Goal: Complete application form: Complete application form

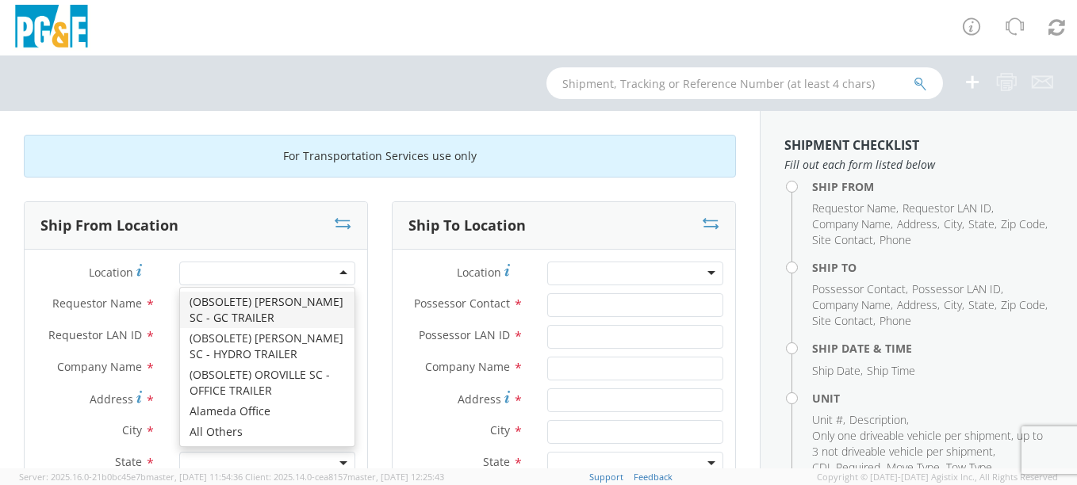
click at [236, 270] on div at bounding box center [267, 274] width 176 height 24
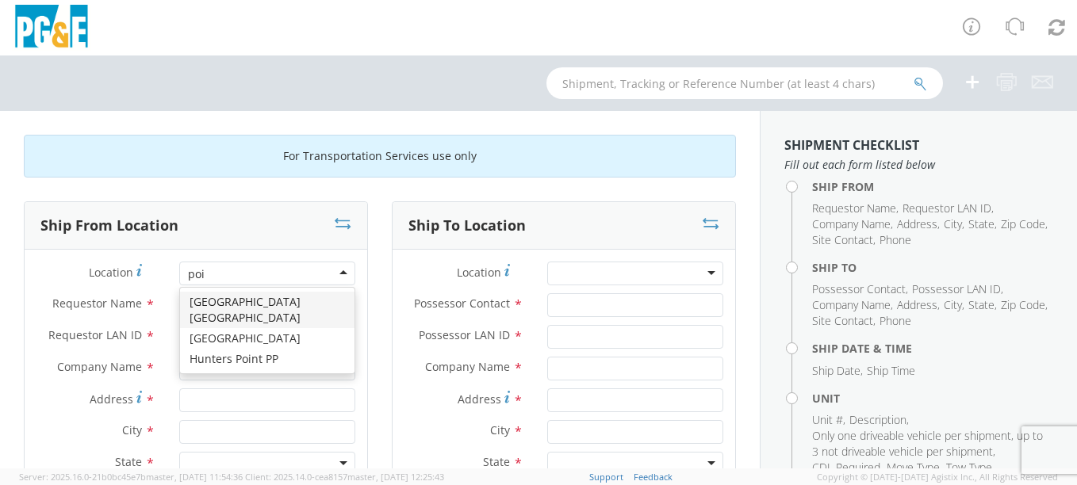
type input "poin"
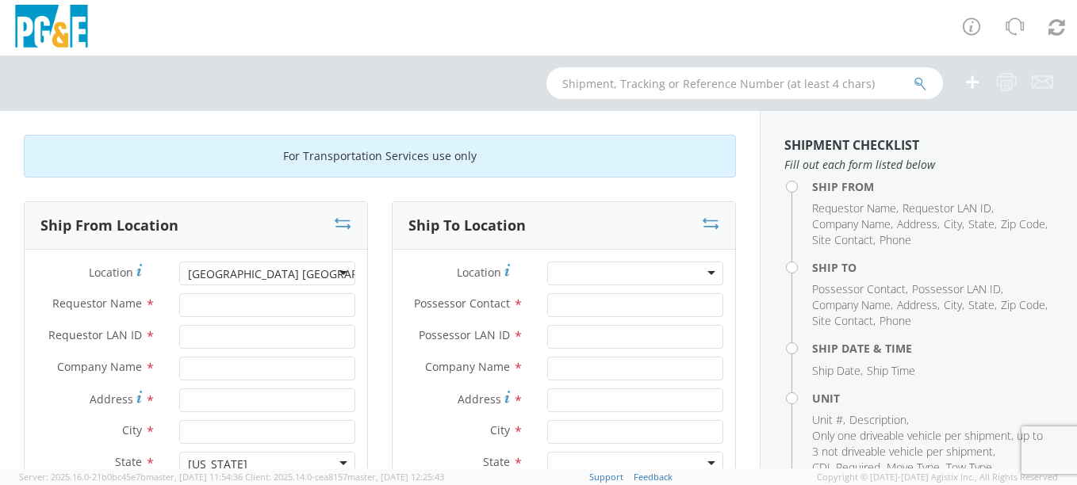
type input "PG&E"
type input "[STREET_ADDRESS]"
type input "[GEOGRAPHIC_DATA]"
type input "95468"
click at [235, 303] on input "Requestor Name *" at bounding box center [267, 305] width 176 height 24
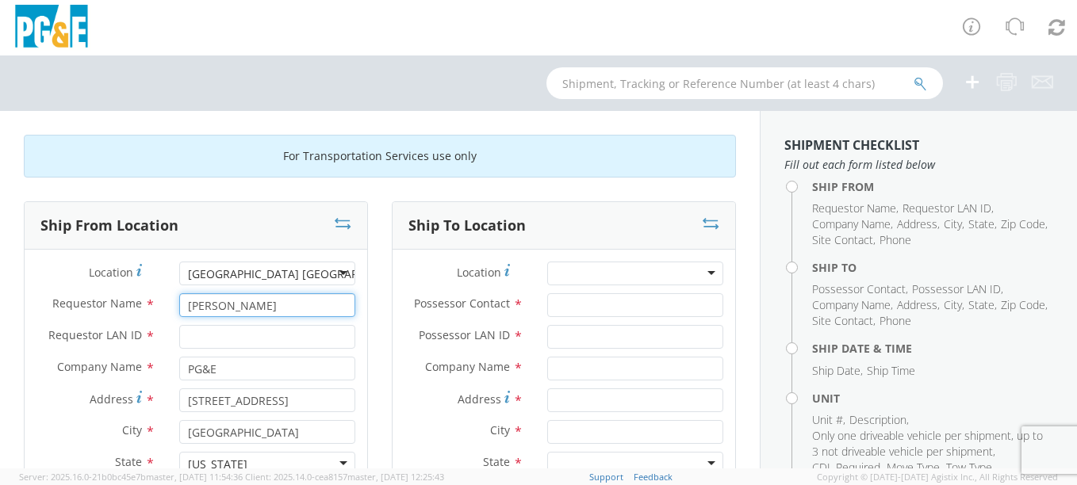
type input "[PERSON_NAME]"
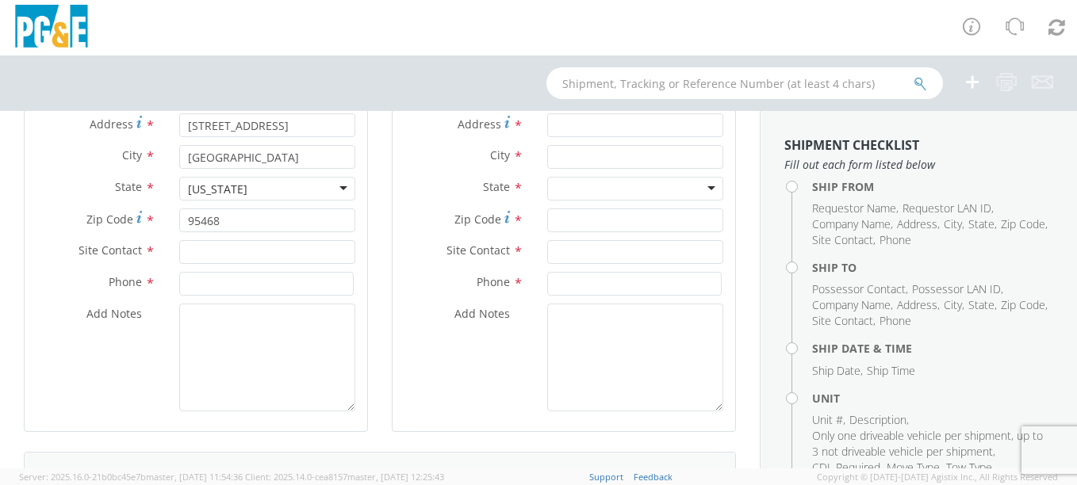
scroll to position [276, 0]
type input "C2OM"
click at [213, 251] on input "text" at bounding box center [267, 251] width 176 height 24
type input "[PERSON_NAME]"
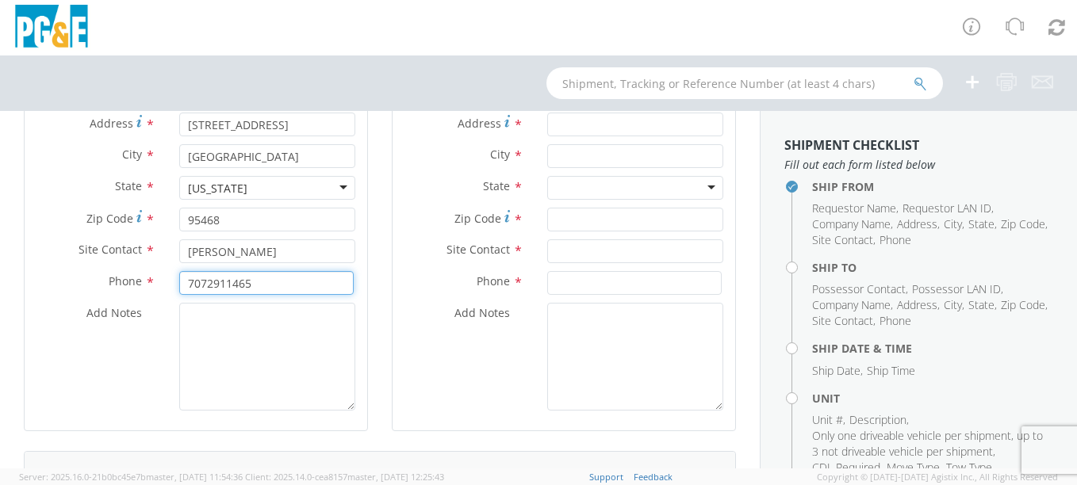
type input "7072911465"
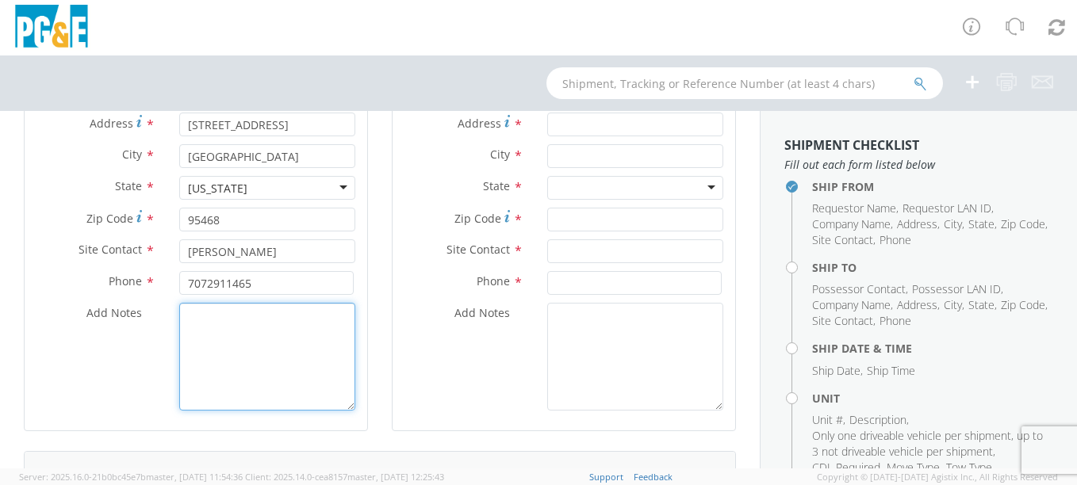
click at [212, 331] on textarea "Add Notes *" at bounding box center [267, 357] width 176 height 108
click at [323, 316] on textarea "Mario with civic center wil move this unit." at bounding box center [267, 357] width 176 height 108
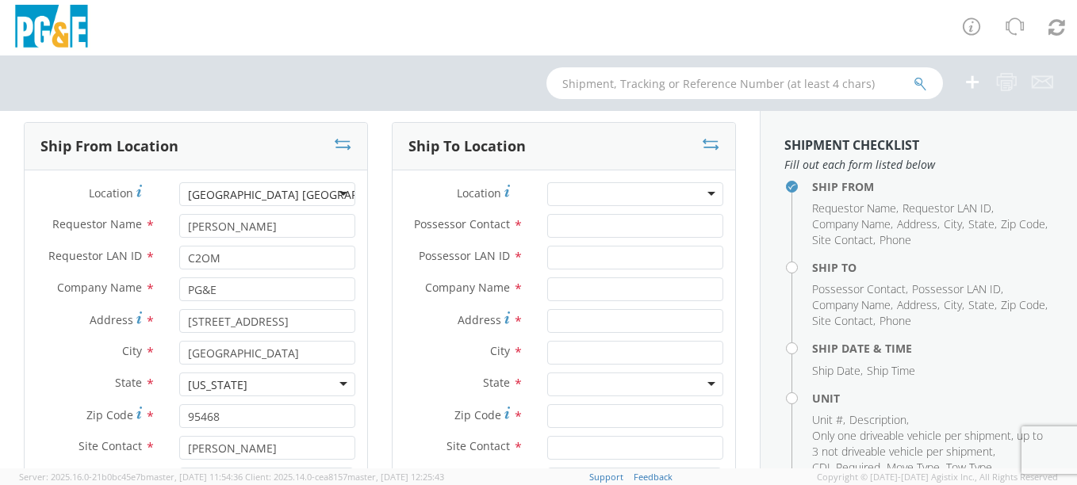
scroll to position [78, 0]
type textarea "Mario with civic center will move this unit."
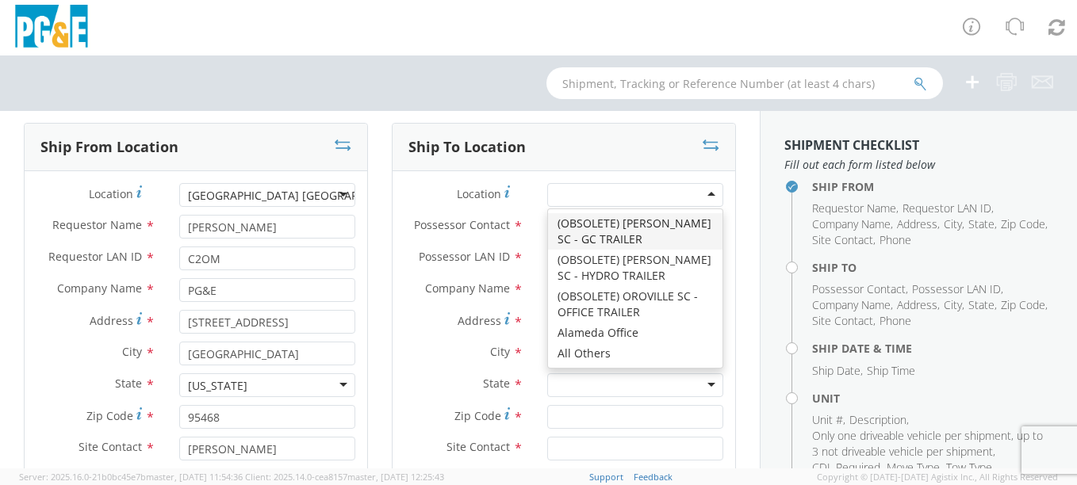
click at [568, 198] on div at bounding box center [635, 195] width 176 height 24
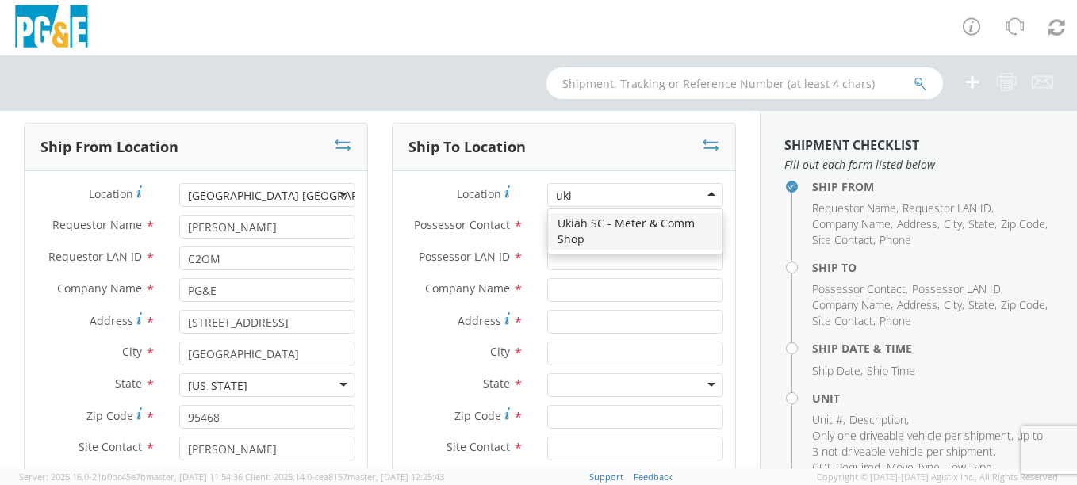
scroll to position [0, 0]
type input "ukiah"
type input "PG&E"
type input "[STREET_ADDRESS]"
type input "UKIAH"
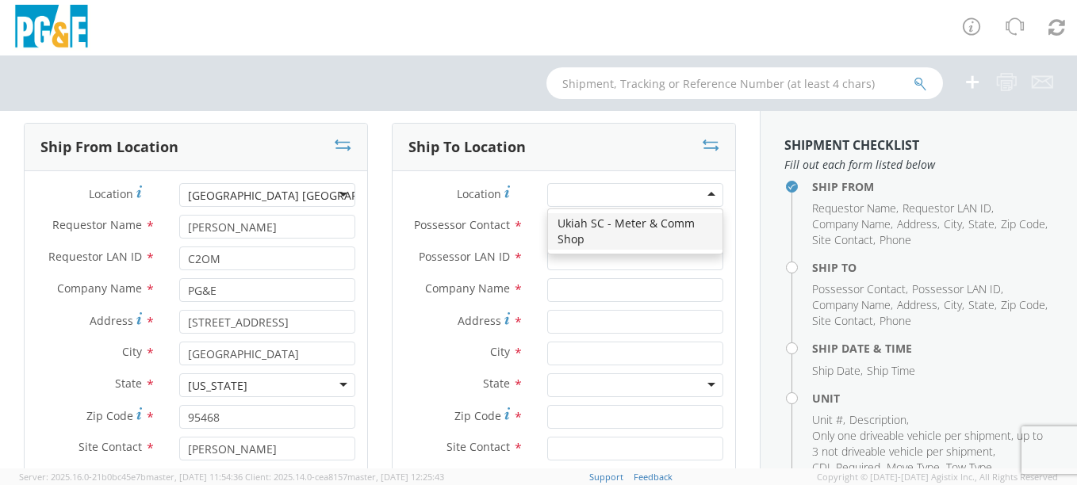
type input "95482"
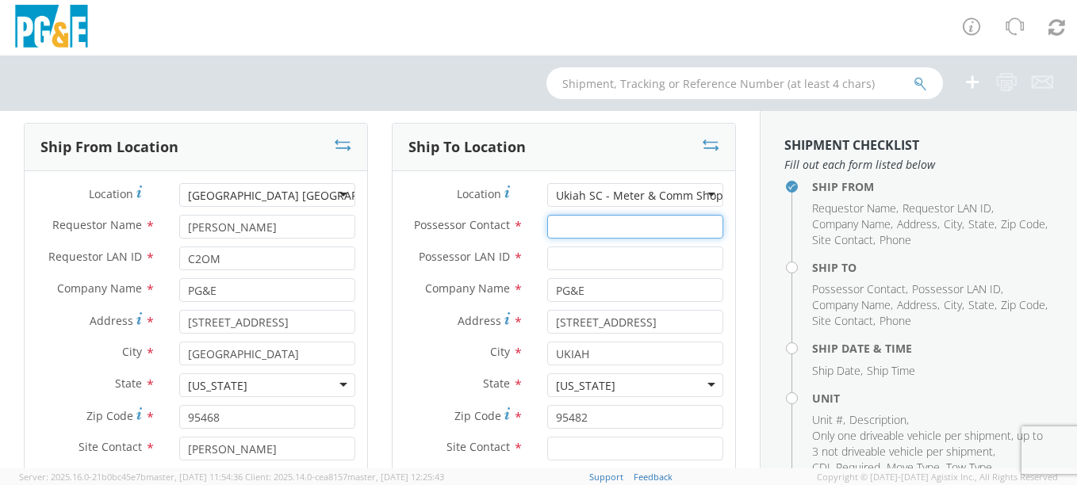
click at [573, 224] on input "Possessor Contact *" at bounding box center [635, 227] width 176 height 24
type input "[PERSON_NAME]"
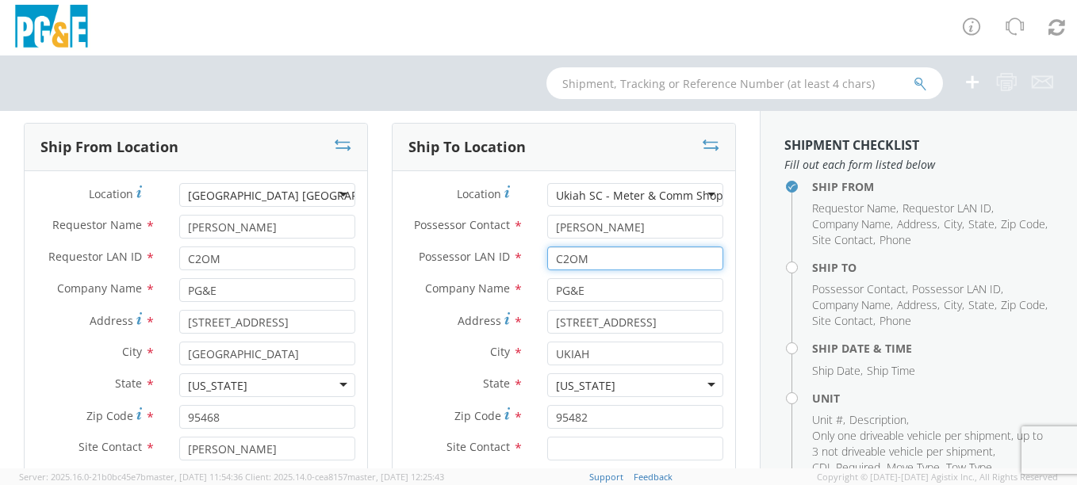
type input "C2OM"
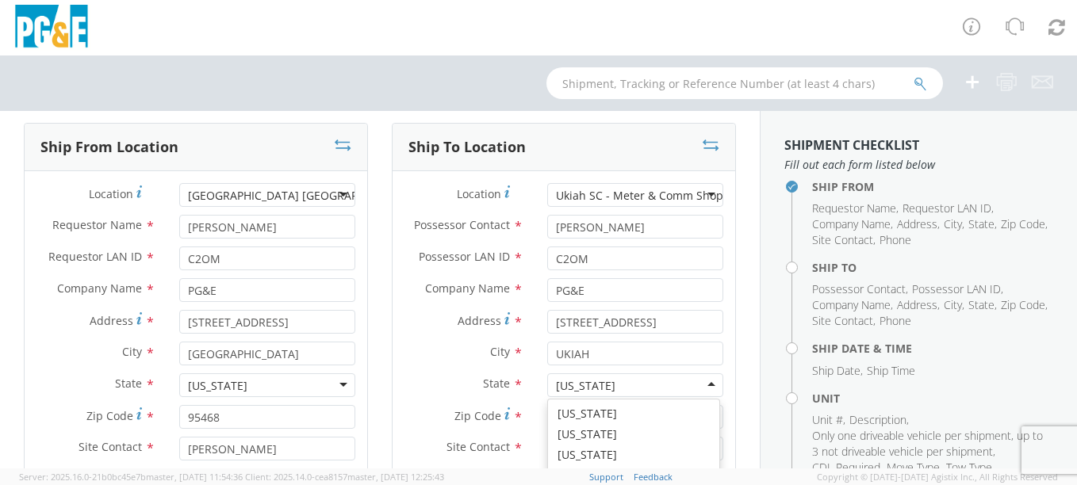
scroll to position [18, 0]
type input "[PERSON_NAME]"
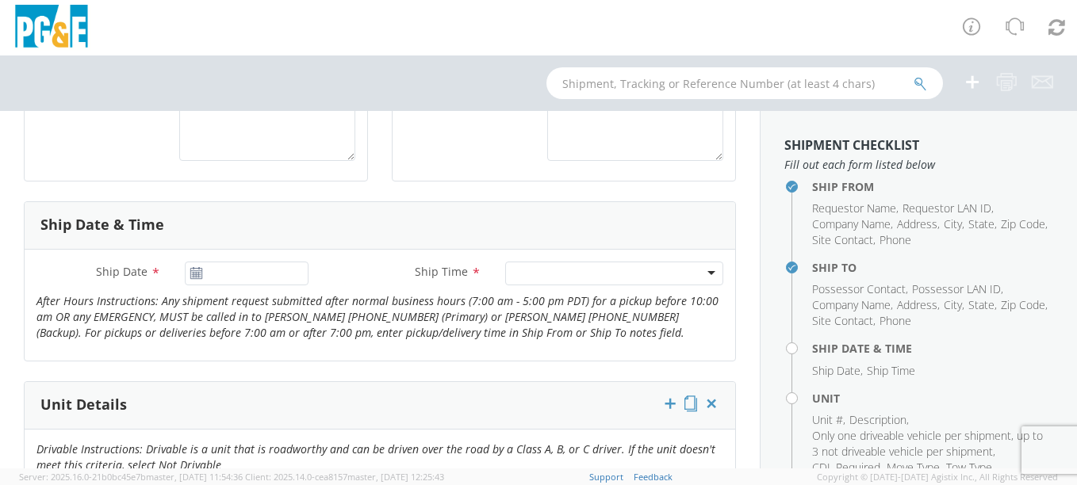
scroll to position [526, 0]
type input "7072911465"
click at [196, 270] on use at bounding box center [195, 272] width 11 height 11
click at [251, 280] on input "[DATE]" at bounding box center [247, 274] width 124 height 24
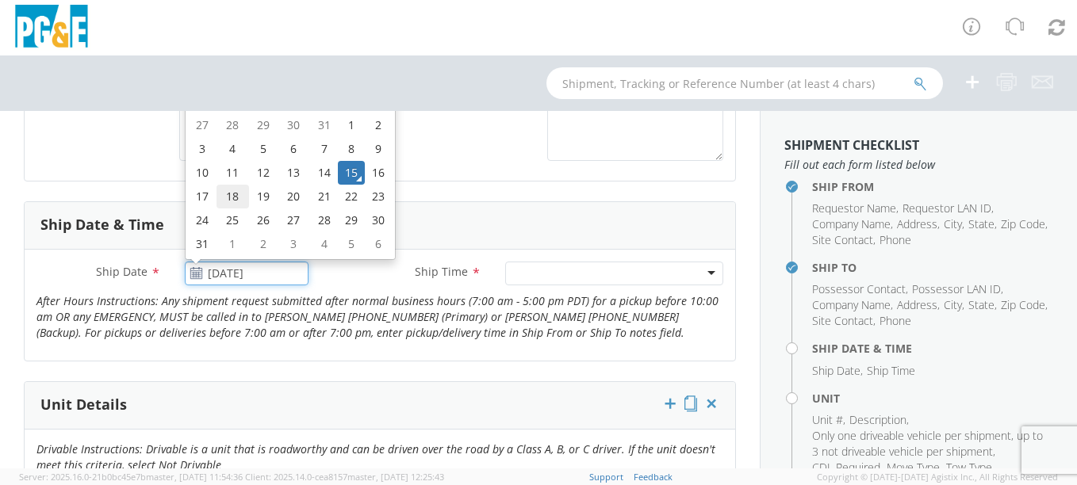
click at [228, 198] on td "18" at bounding box center [232, 197] width 33 height 24
type input "[DATE]"
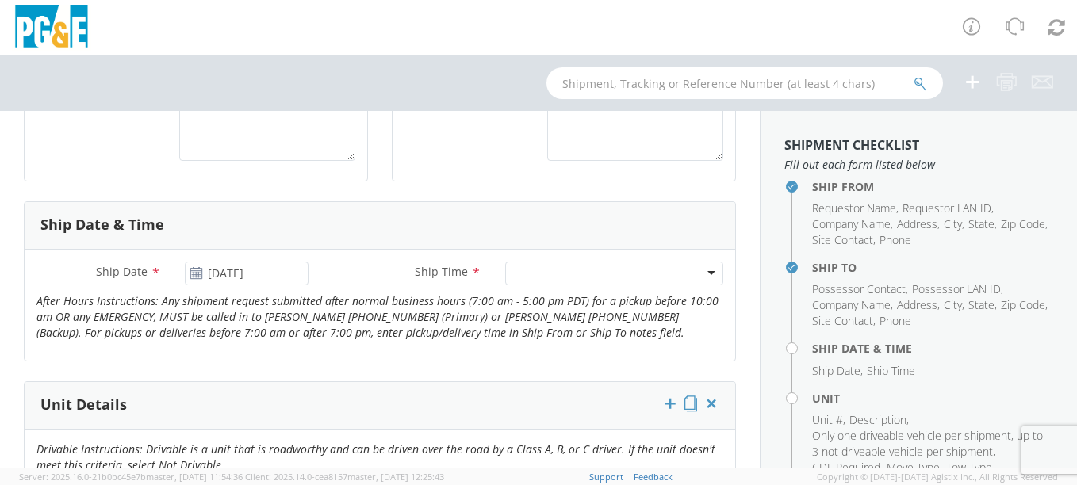
click at [505, 270] on div at bounding box center [614, 274] width 218 height 24
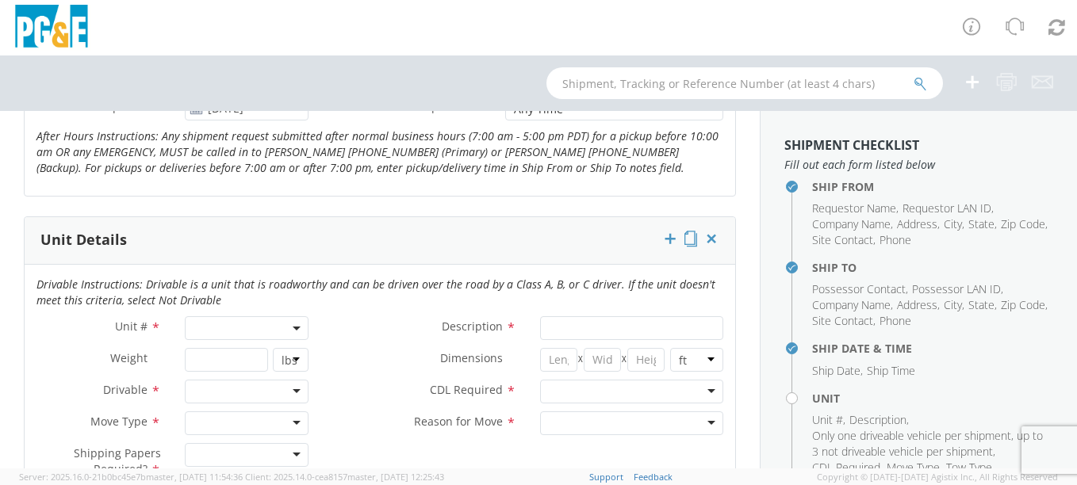
scroll to position [691, 0]
click at [204, 329] on span at bounding box center [247, 328] width 124 height 24
click at [205, 351] on input "search" at bounding box center [246, 355] width 114 height 24
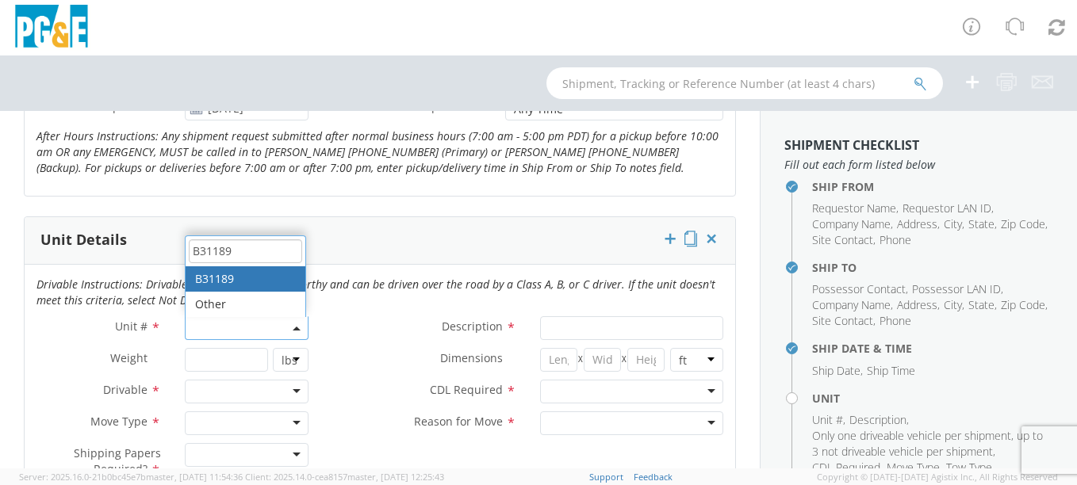
type input "B31189"
type input "TRUCK; TROUBLE W/AERIAL 4X4"
type input "19500"
select select "B31189"
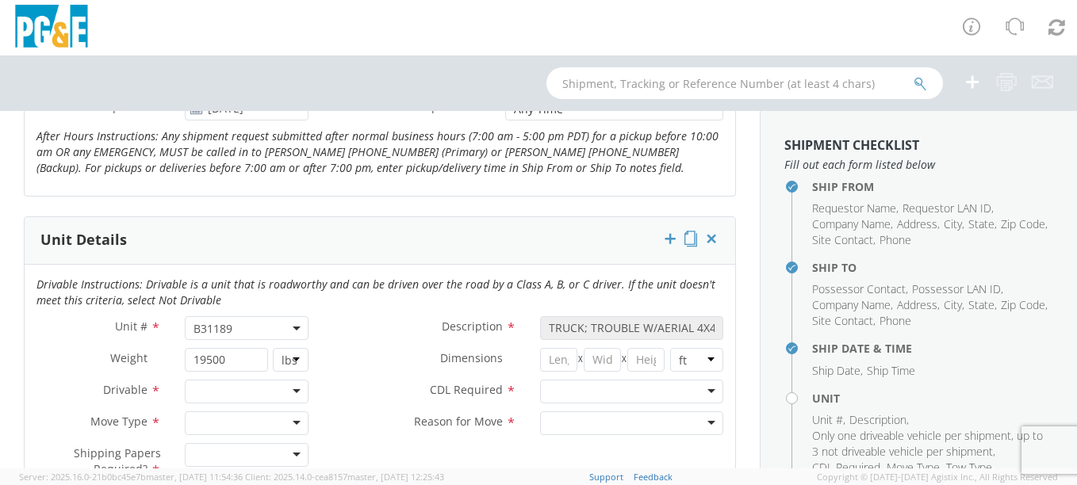
click at [251, 392] on div at bounding box center [247, 392] width 124 height 24
click at [229, 434] on div at bounding box center [247, 423] width 124 height 24
click at [229, 433] on div at bounding box center [247, 423] width 124 height 24
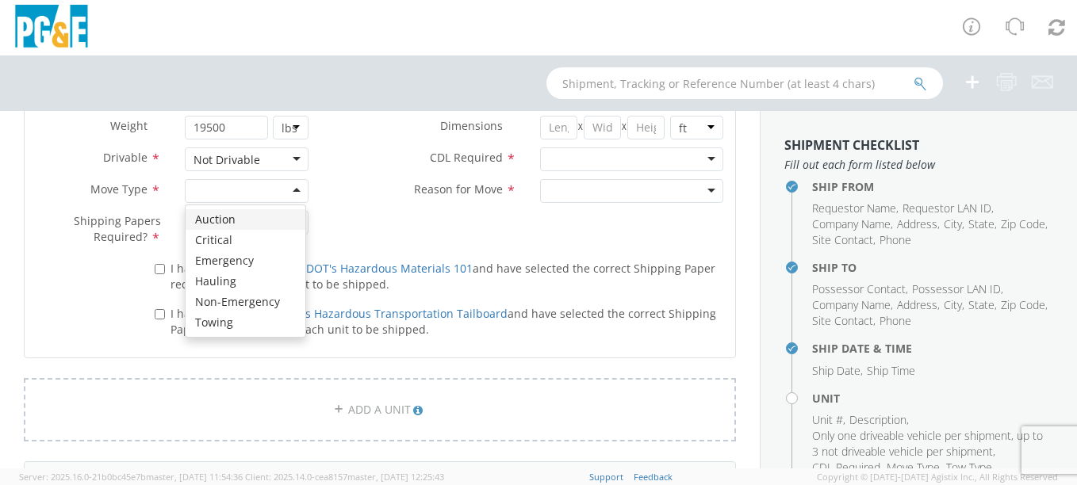
scroll to position [922, 0]
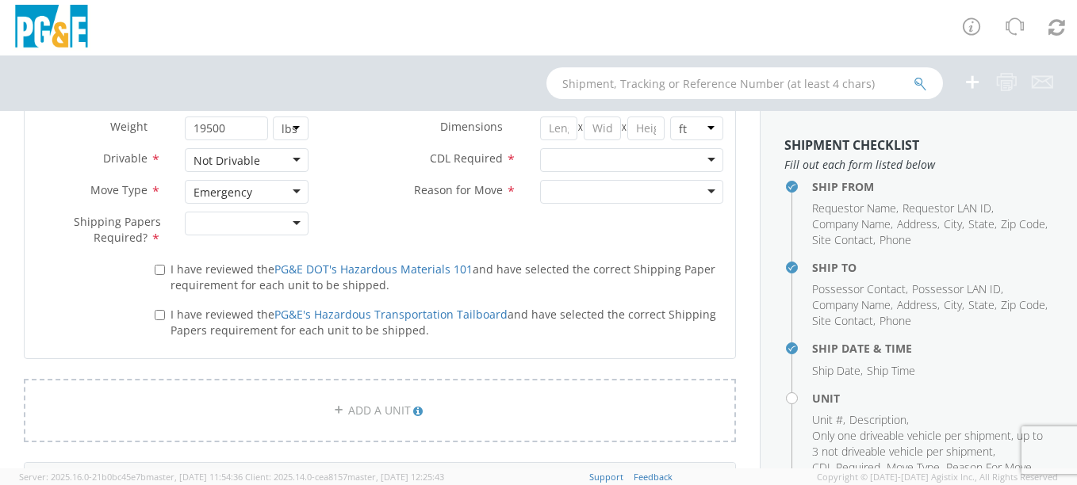
click at [239, 220] on div at bounding box center [247, 224] width 124 height 24
click at [603, 155] on div at bounding box center [631, 160] width 183 height 24
click at [560, 193] on div at bounding box center [631, 192] width 183 height 24
click at [158, 275] on label "I have reviewed the PG&E DOT's Hazardous Materials 101 and have selected the co…" at bounding box center [439, 276] width 568 height 34
click at [158, 275] on input "I have reviewed the PG&E DOT's Hazardous Materials 101 and have selected the co…" at bounding box center [160, 270] width 10 height 10
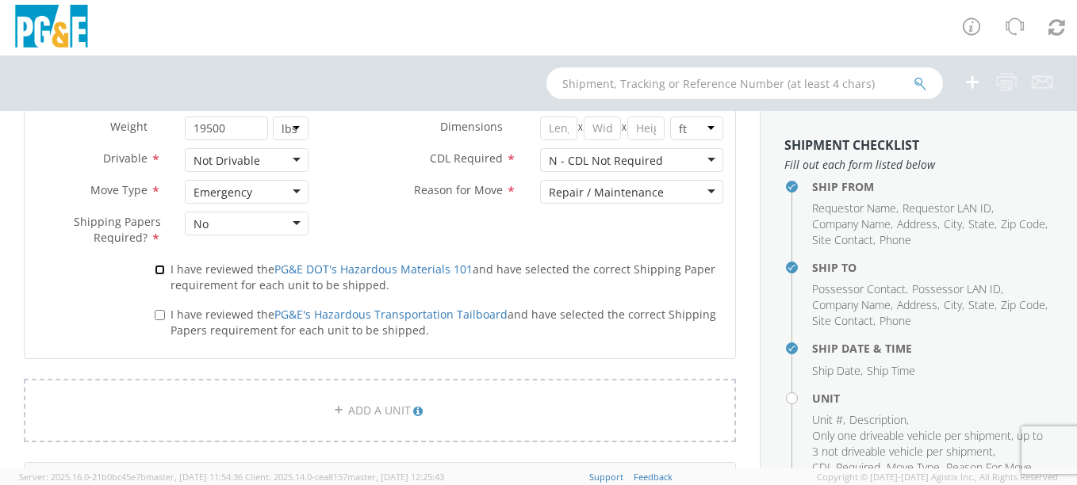
checkbox input "true"
click at [158, 319] on input "I have reviewed the PG&E's Hazardous Transportation Tailboard and have selected…" at bounding box center [160, 315] width 10 height 10
checkbox input "true"
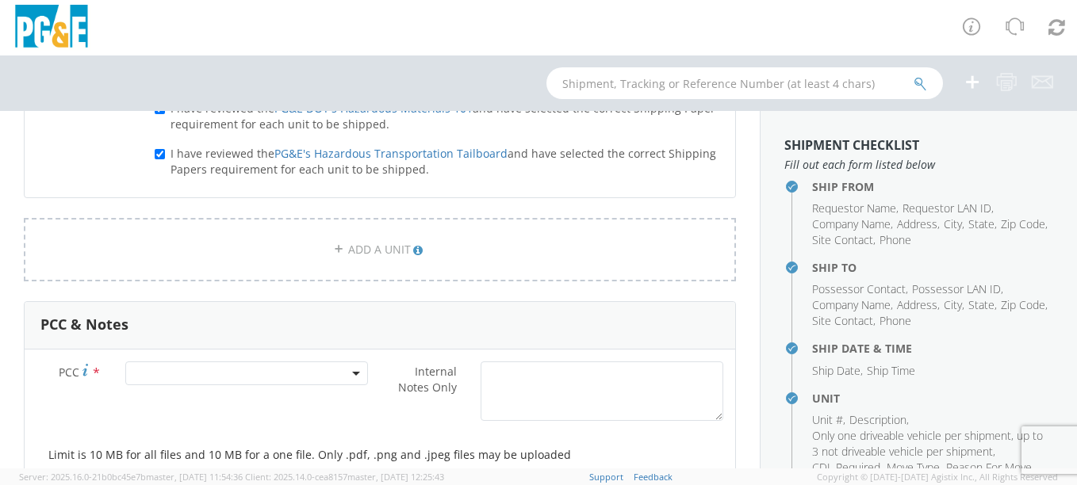
click at [212, 377] on span at bounding box center [246, 374] width 243 height 24
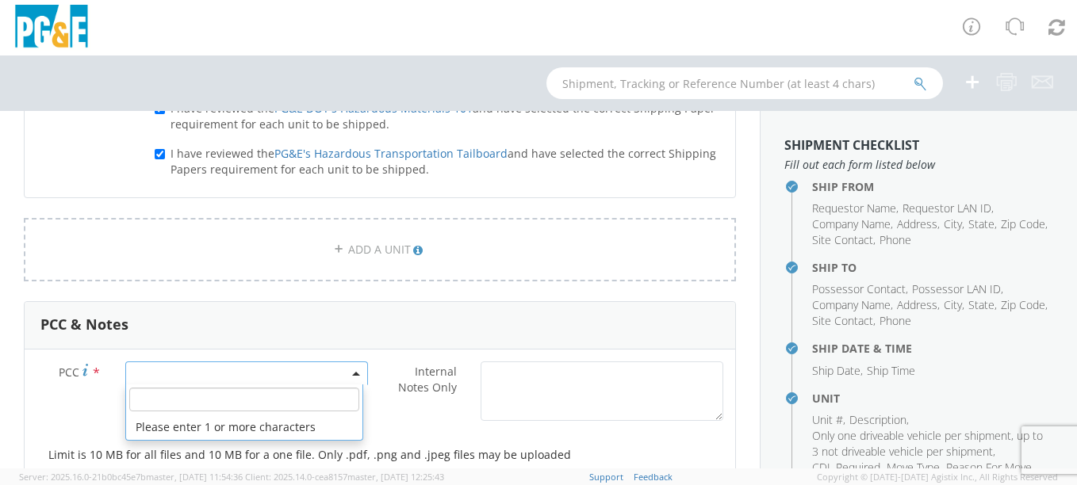
click at [212, 401] on input "number" at bounding box center [244, 400] width 230 height 24
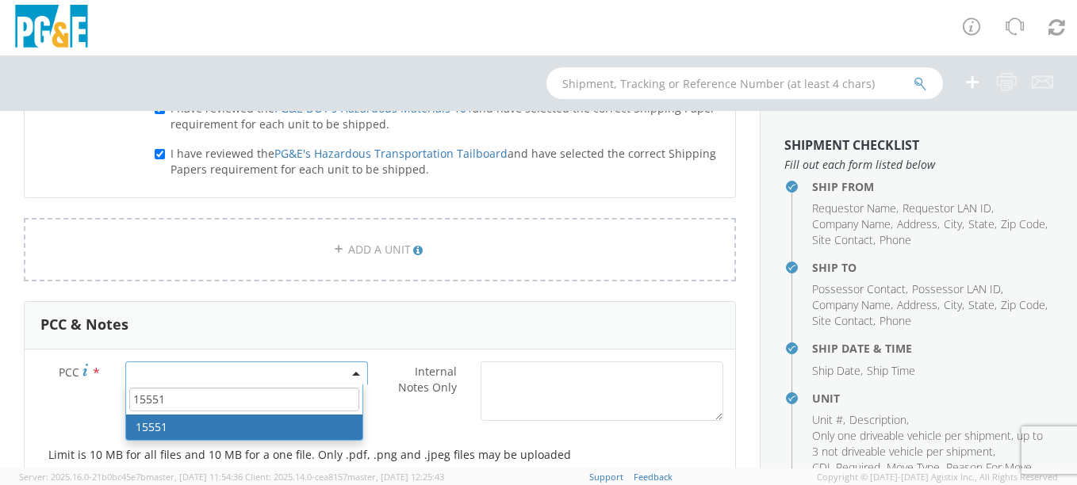
type input "15551"
select select "15551"
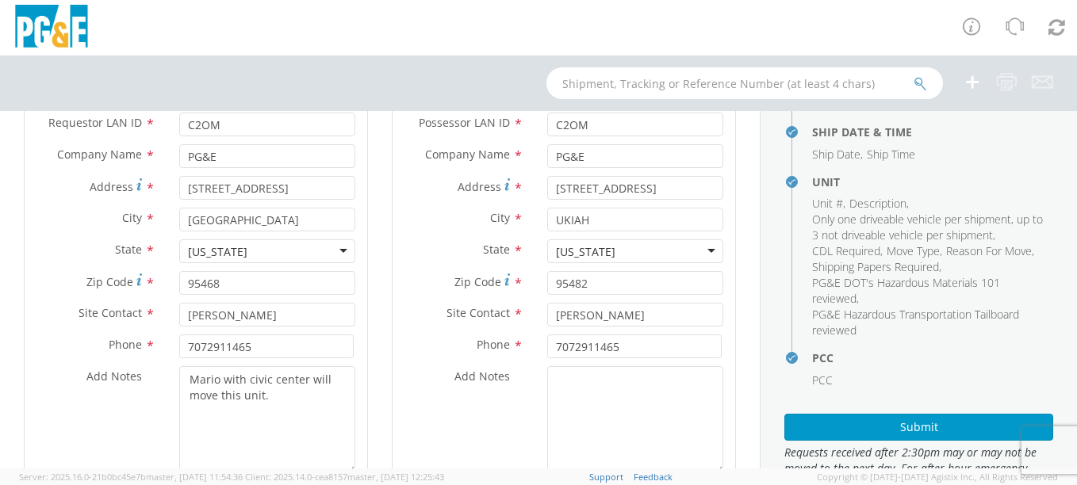
scroll to position [217, 0]
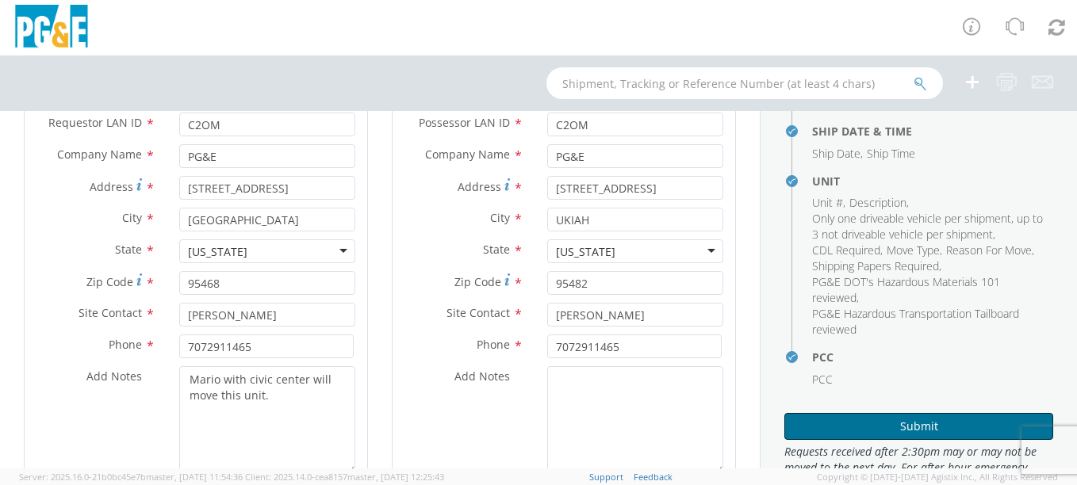
drag, startPoint x: 820, startPoint y: 316, endPoint x: 848, endPoint y: 422, distance: 109.2
click at [848, 422] on button "Submit" at bounding box center [918, 426] width 269 height 27
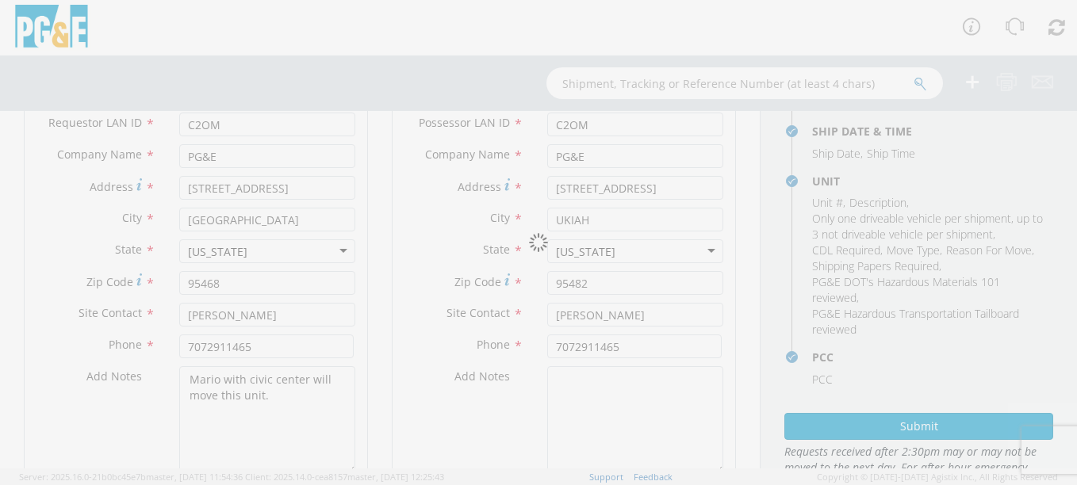
click at [906, 423] on div at bounding box center [538, 242] width 1077 height 485
